Goal: Information Seeking & Learning: Learn about a topic

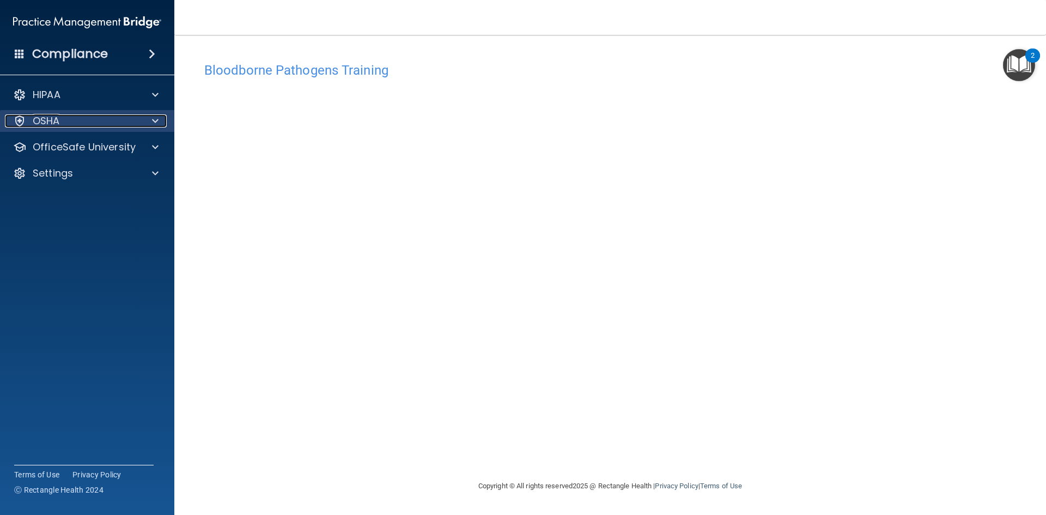
click at [160, 120] on div at bounding box center [153, 120] width 27 height 13
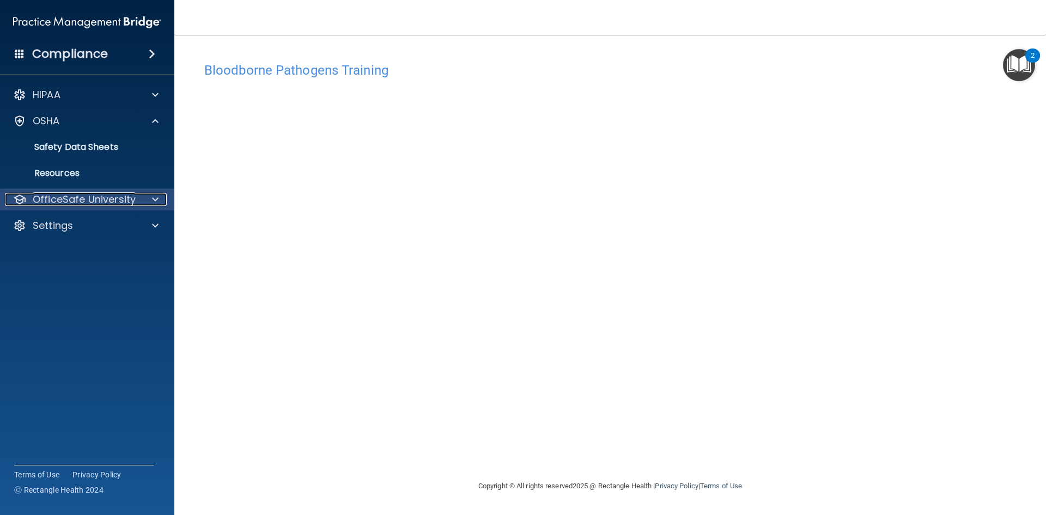
click at [150, 197] on div at bounding box center [153, 199] width 27 height 13
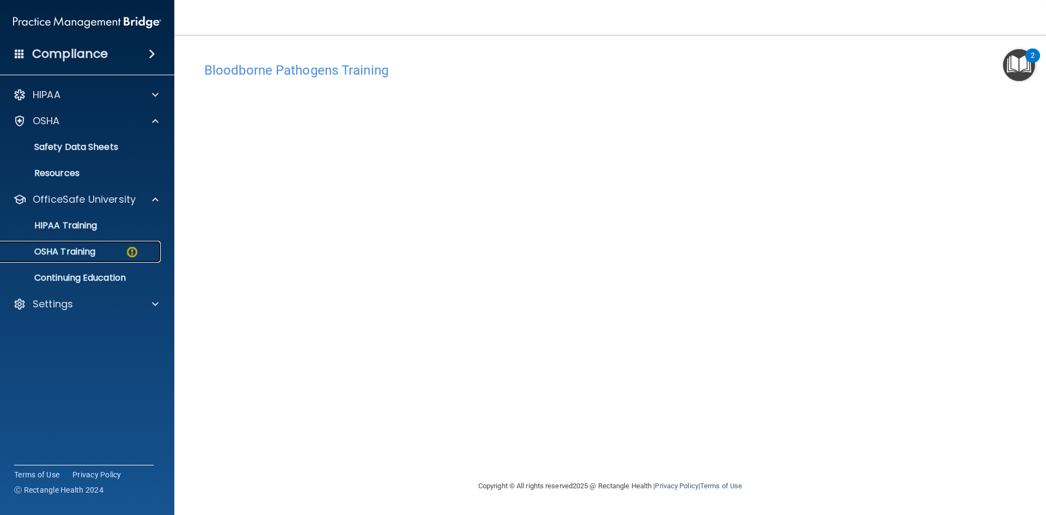
click at [141, 250] on div "OSHA Training" at bounding box center [81, 251] width 149 height 11
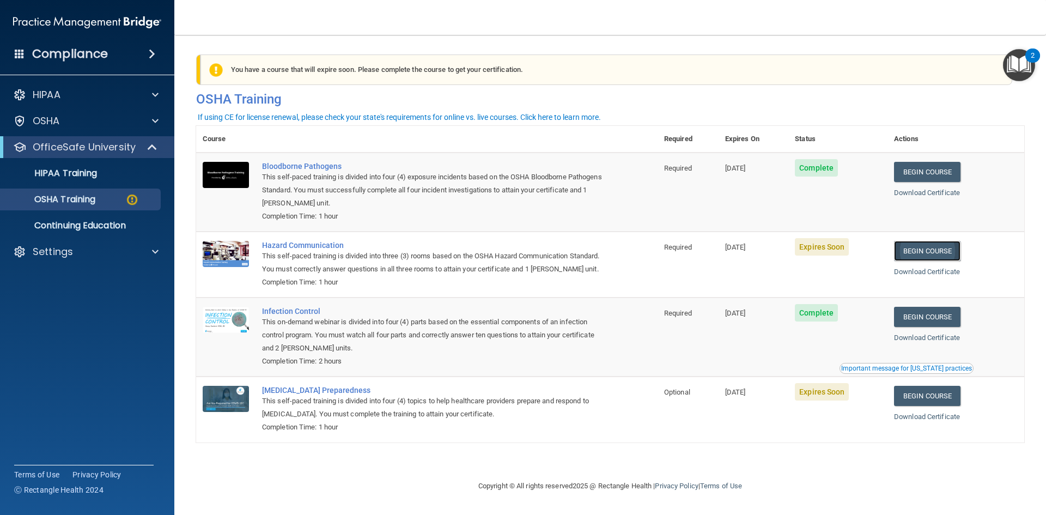
click at [943, 254] on link "Begin Course" at bounding box center [927, 251] width 66 height 20
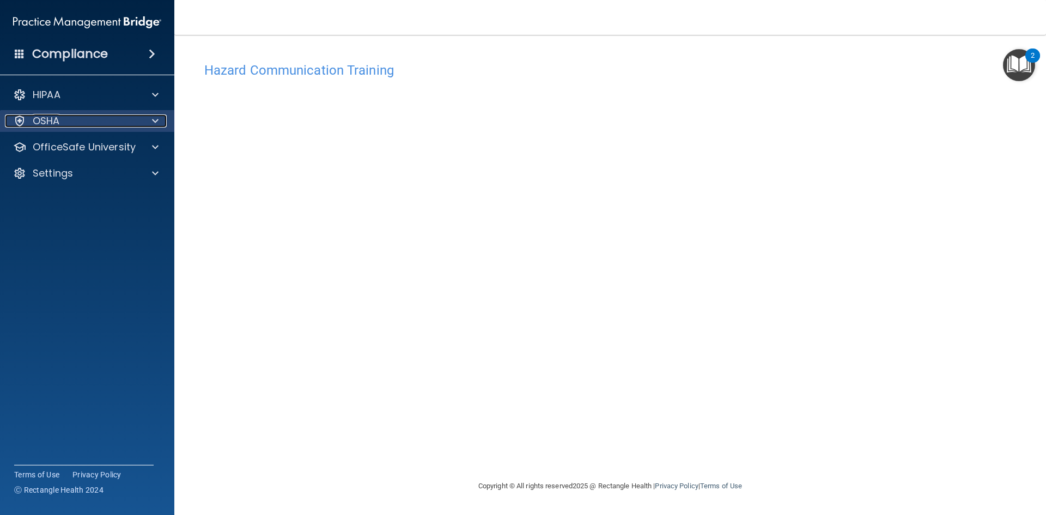
click at [157, 126] on span at bounding box center [155, 120] width 7 height 13
drag, startPoint x: 156, startPoint y: 126, endPoint x: 156, endPoint y: 207, distance: 80.7
click at [156, 126] on span at bounding box center [155, 120] width 7 height 13
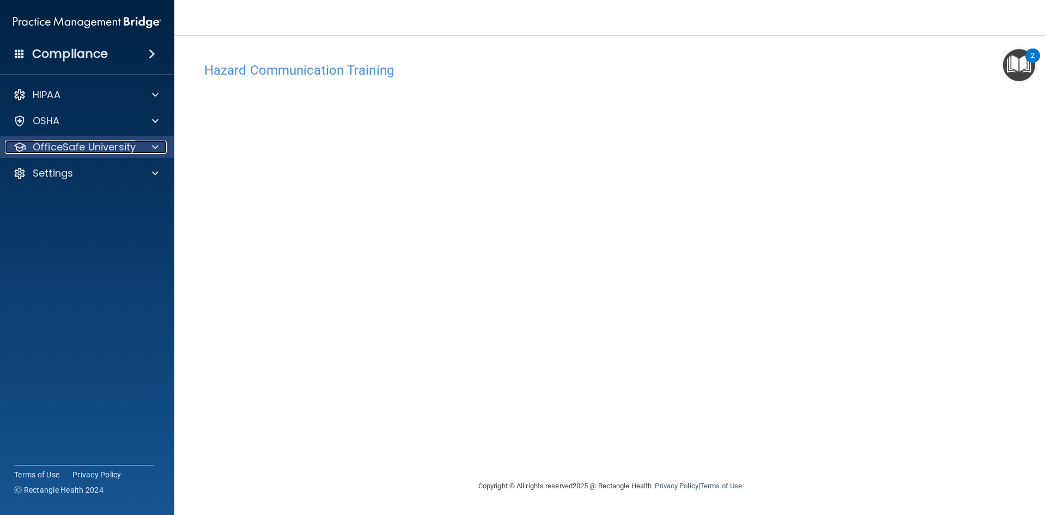
click at [152, 147] on div at bounding box center [153, 147] width 27 height 13
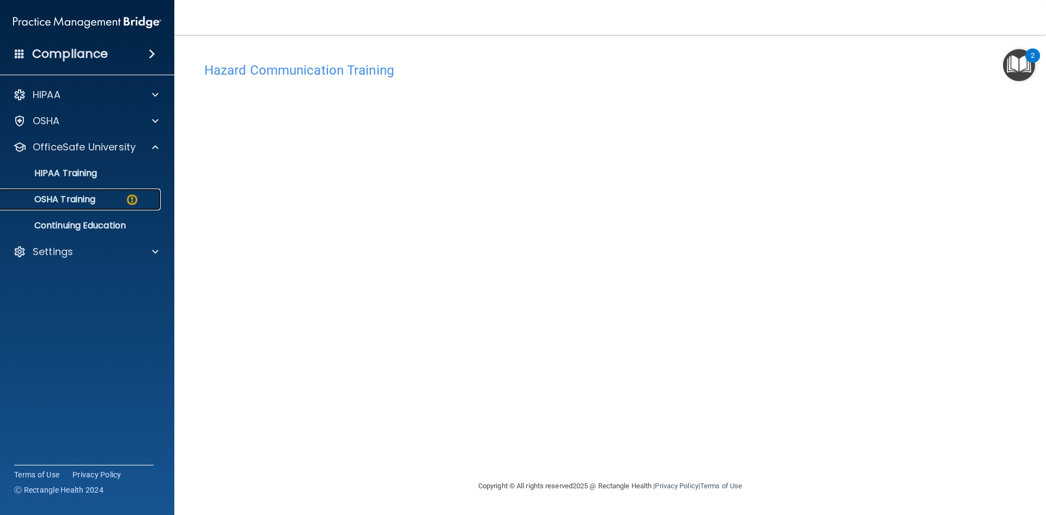
drag, startPoint x: 126, startPoint y: 199, endPoint x: 199, endPoint y: 202, distance: 73.1
click at [127, 198] on img at bounding box center [132, 200] width 14 height 14
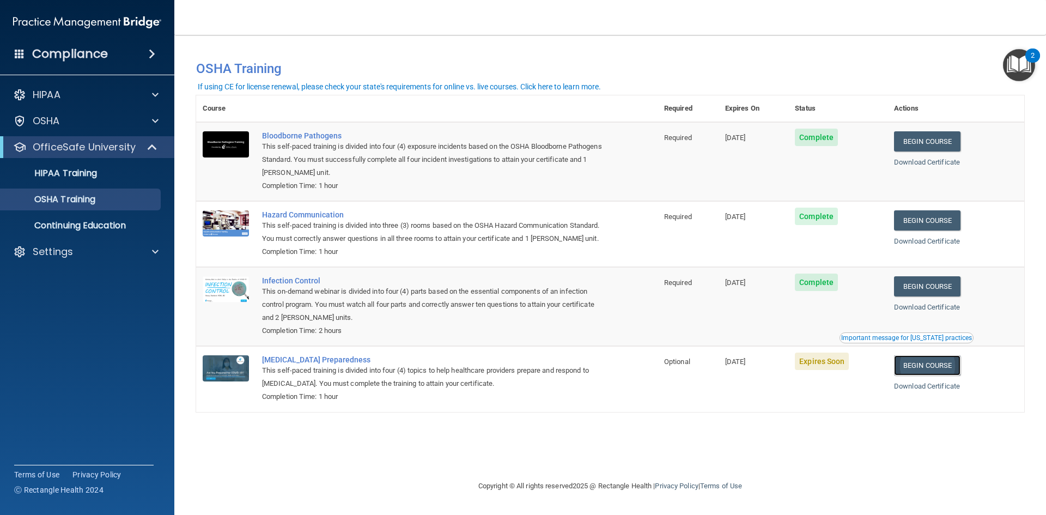
click at [942, 375] on link "Begin Course" at bounding box center [927, 365] width 66 height 20
